Goal: Task Accomplishment & Management: Use online tool/utility

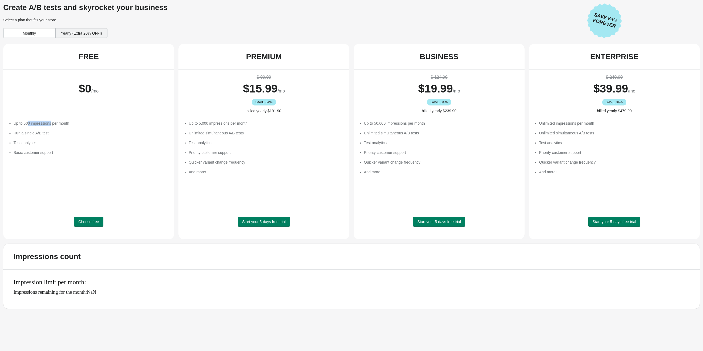
drag, startPoint x: 28, startPoint y: 120, endPoint x: 52, endPoint y: 122, distance: 23.8
click at [52, 122] on li "Up to 500 impressions per month" at bounding box center [91, 122] width 155 height 5
drag, startPoint x: 33, startPoint y: 131, endPoint x: 41, endPoint y: 133, distance: 7.7
click at [39, 132] on li "Run a single A/B test" at bounding box center [91, 132] width 155 height 5
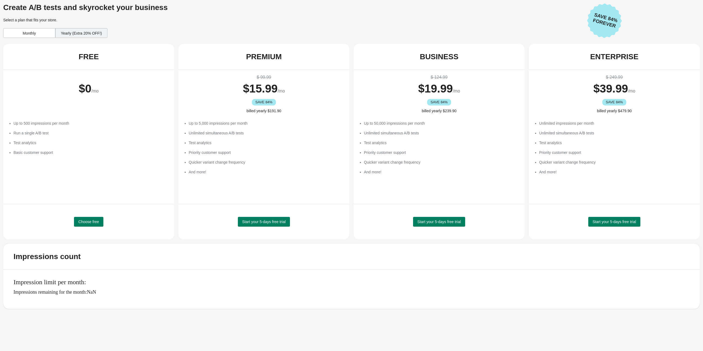
click at [42, 133] on li "Run a single A/B test" at bounding box center [91, 132] width 155 height 5
drag, startPoint x: 24, startPoint y: 123, endPoint x: 38, endPoint y: 124, distance: 14.4
click at [38, 124] on li "Up to 500 impressions per month" at bounding box center [91, 122] width 155 height 5
click at [43, 135] on li "Run a single A/B test" at bounding box center [91, 132] width 155 height 5
click at [82, 218] on button "Choose free" at bounding box center [88, 222] width 29 height 10
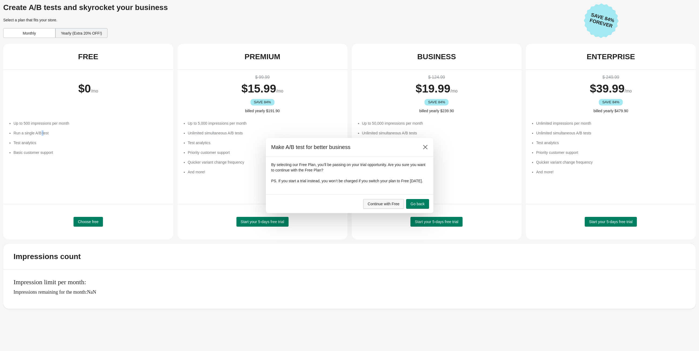
click at [398, 205] on span "Continue with Free" at bounding box center [384, 204] width 32 height 4
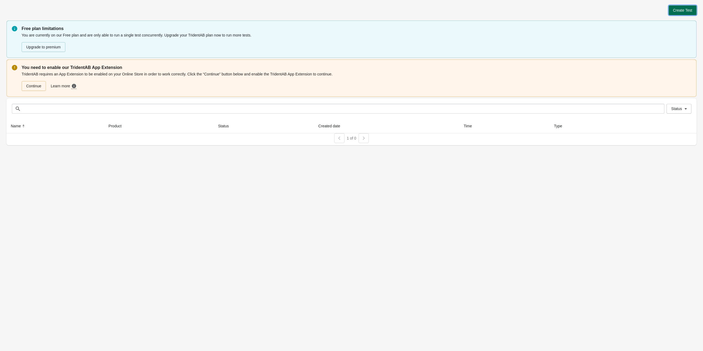
click at [688, 9] on span "Create Test" at bounding box center [683, 10] width 19 height 4
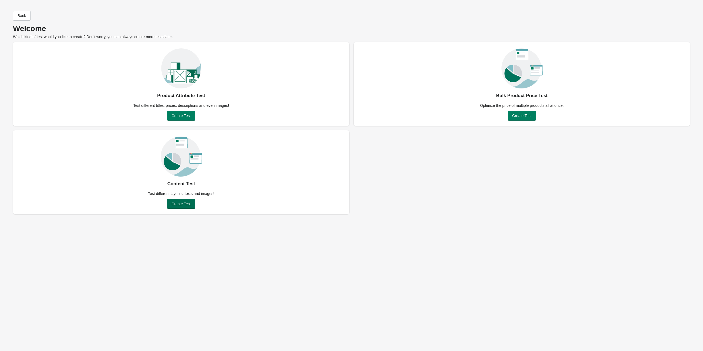
click at [178, 206] on button "Create Test" at bounding box center [181, 204] width 28 height 10
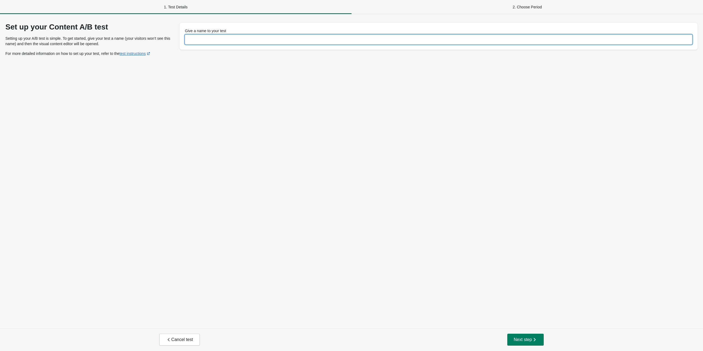
click at [270, 35] on input "Give a name to your test" at bounding box center [439, 40] width 508 height 10
type input "**********"
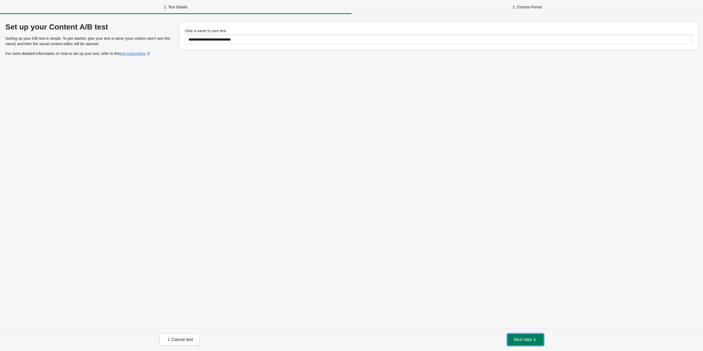
drag, startPoint x: 539, startPoint y: 336, endPoint x: 578, endPoint y: 280, distance: 68.8
click at [539, 336] on button "Next step" at bounding box center [526, 339] width 37 height 12
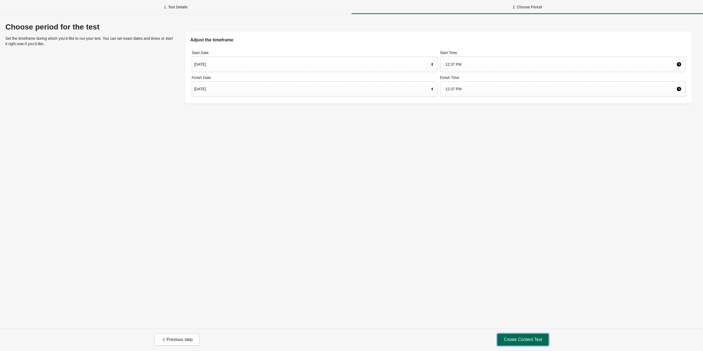
click at [524, 340] on span "Create Content Test" at bounding box center [523, 339] width 38 height 5
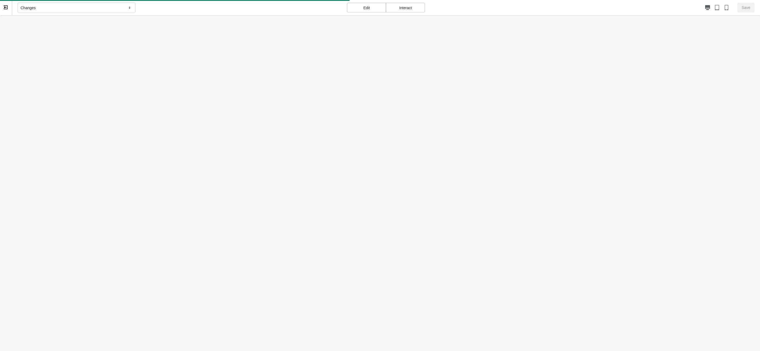
drag, startPoint x: 319, startPoint y: 87, endPoint x: 505, endPoint y: 15, distance: 199.3
click at [505, 15] on div at bounding box center [380, 190] width 760 height 351
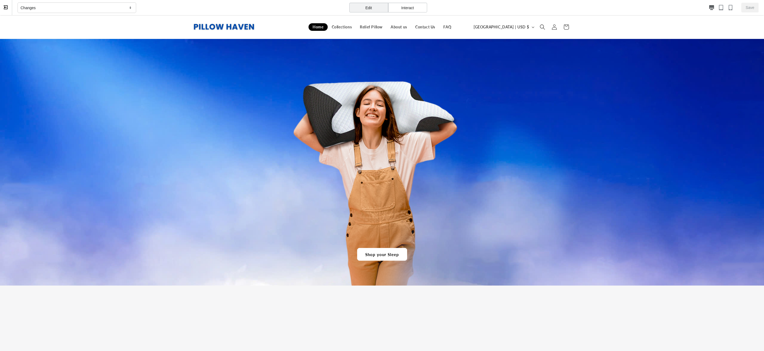
click at [64, 8] on div "Changes" at bounding box center [77, 7] width 119 height 11
click at [366, 26] on span "Relief Pillow" at bounding box center [371, 27] width 23 height 5
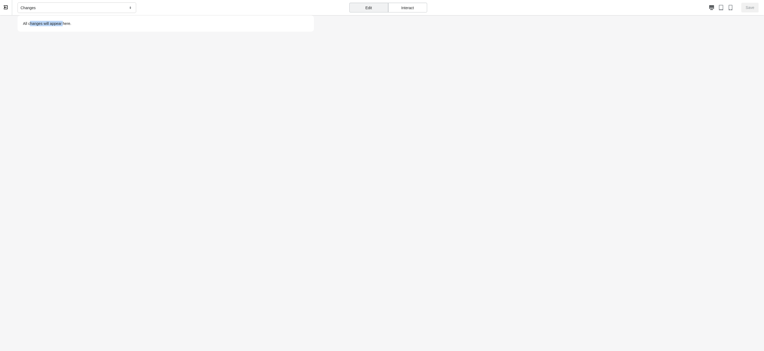
drag, startPoint x: 63, startPoint y: 23, endPoint x: 31, endPoint y: 23, distance: 32.4
click at [31, 23] on p "All changes will appear here." at bounding box center [165, 23] width 291 height 11
click at [384, 28] on body at bounding box center [382, 150] width 764 height 270
click at [196, 28] on p "All changes will appear here." at bounding box center [165, 23] width 291 height 11
click at [406, 7] on div "Interact" at bounding box center [407, 8] width 39 height 10
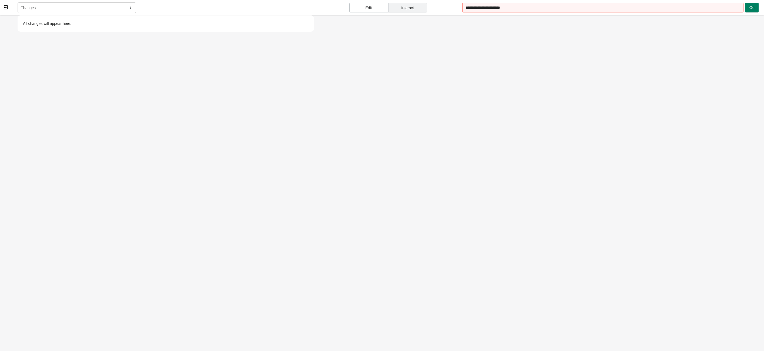
click at [364, 1] on div "Edit Interact" at bounding box center [388, 7] width 148 height 15
click at [371, 10] on div "Edit" at bounding box center [368, 8] width 39 height 10
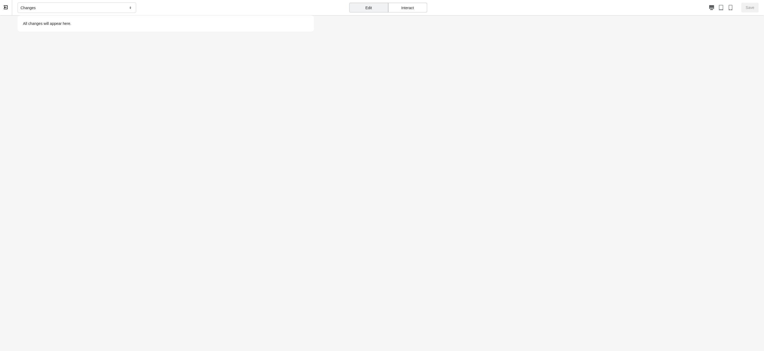
click at [39, 26] on p "All changes will appear here." at bounding box center [165, 23] width 291 height 11
drag, startPoint x: 39, startPoint y: 25, endPoint x: 39, endPoint y: 21, distance: 4.1
click at [39, 24] on p "All changes will appear here." at bounding box center [165, 23] width 291 height 11
click at [41, 6] on div "Changes" at bounding box center [77, 7] width 119 height 11
click at [42, 8] on div "Changes" at bounding box center [77, 7] width 119 height 11
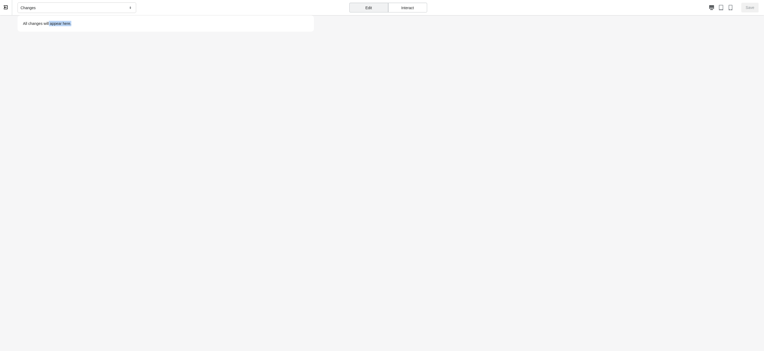
drag, startPoint x: 49, startPoint y: 39, endPoint x: 203, endPoint y: 33, distance: 154.7
click at [1, 11] on button at bounding box center [6, 7] width 12 height 15
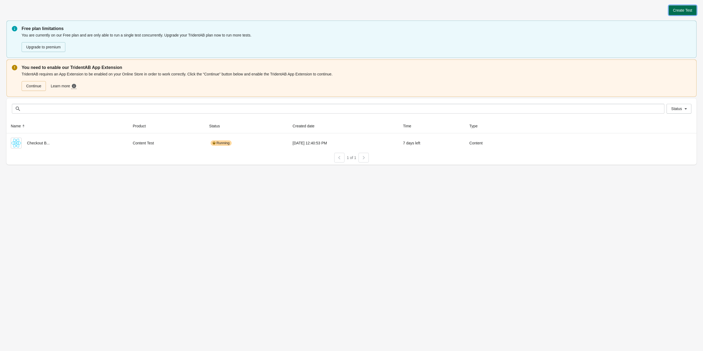
click at [685, 9] on span "Create Test" at bounding box center [683, 10] width 19 height 4
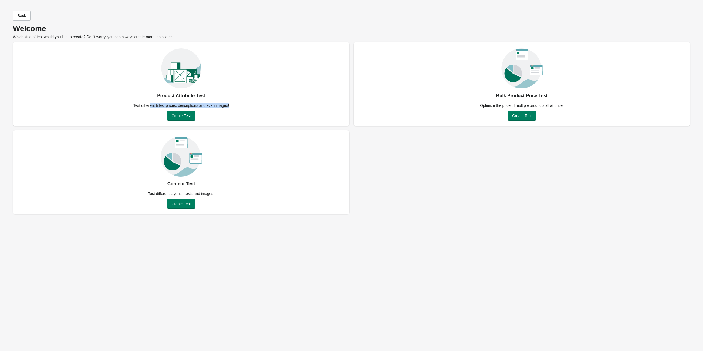
drag, startPoint x: 152, startPoint y: 104, endPoint x: 229, endPoint y: 104, distance: 76.5
click at [229, 104] on div "Test different titles, prices, descriptions and even images!" at bounding box center [181, 105] width 102 height 5
drag, startPoint x: 512, startPoint y: 101, endPoint x: 546, endPoint y: 106, distance: 34.9
click at [546, 106] on div "Bulk Product Price Test Optimize the price of multiple products all at once. Cr…" at bounding box center [522, 84] width 337 height 84
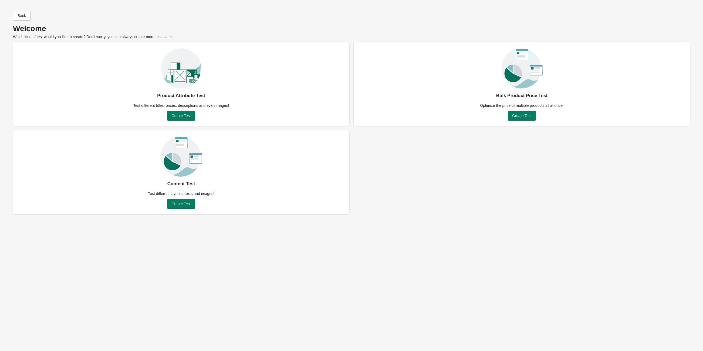
click at [552, 108] on div "Bulk Product Price Test Optimize the price of multiple products all at once. Cr…" at bounding box center [522, 84] width 337 height 84
drag, startPoint x: 563, startPoint y: 108, endPoint x: 486, endPoint y: 112, distance: 77.1
click at [486, 112] on div "Bulk Product Price Test Optimize the price of multiple products all at once. Cr…" at bounding box center [522, 84] width 337 height 84
drag, startPoint x: 152, startPoint y: 193, endPoint x: 185, endPoint y: 196, distance: 33.3
click at [182, 196] on div "Test different layouts, texts and images!" at bounding box center [181, 193] width 73 height 5
